Goal: Communication & Community: Participate in discussion

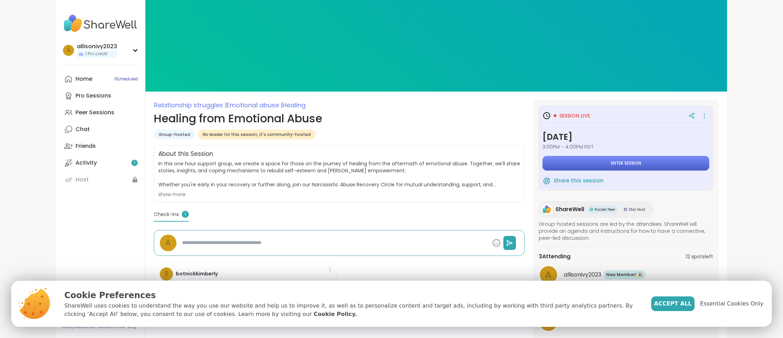
click at [624, 162] on span "Enter session" at bounding box center [626, 163] width 30 height 6
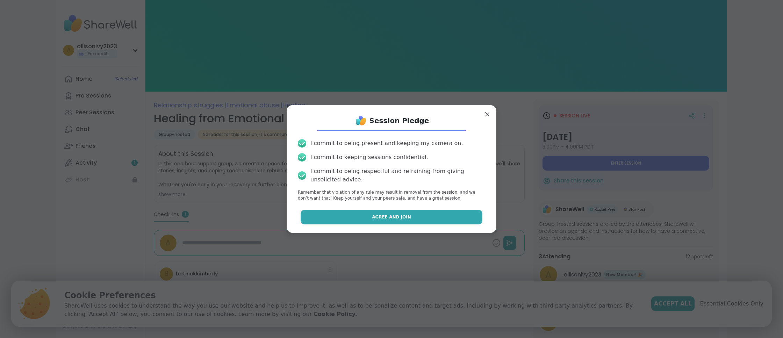
click at [404, 217] on span "Agree and Join" at bounding box center [391, 217] width 39 height 6
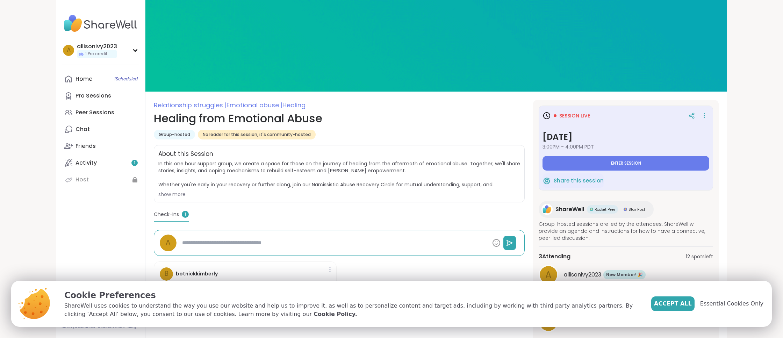
type textarea "*"
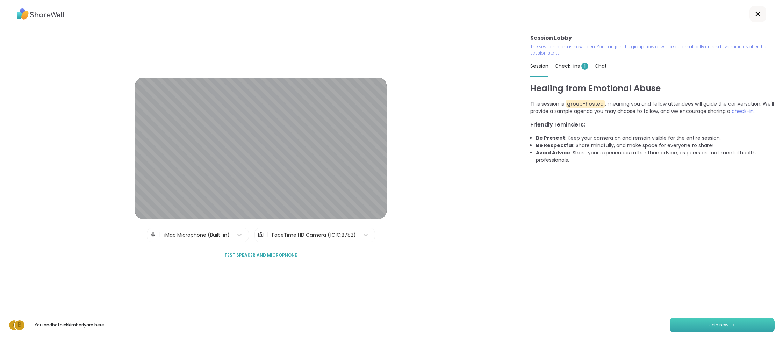
click at [734, 325] on img at bounding box center [733, 325] width 4 height 4
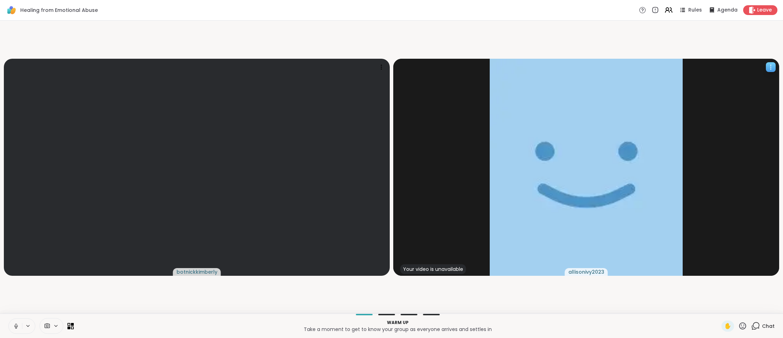
click at [440, 271] on div "Your video is unavailable" at bounding box center [433, 269] width 66 height 10
